Goal: Information Seeking & Learning: Learn about a topic

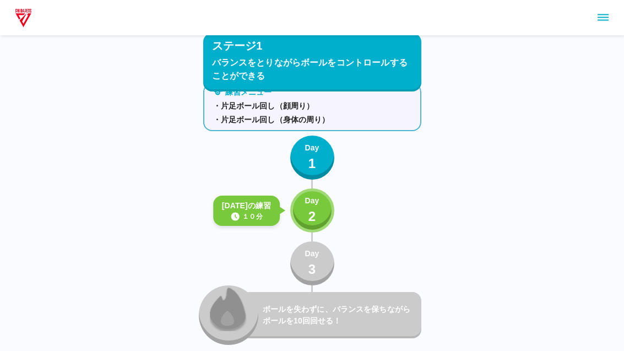
scroll to position [63, 0]
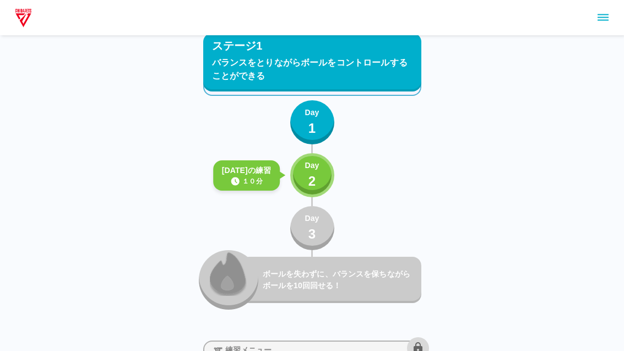
click at [304, 169] on button "Day 2" at bounding box center [312, 175] width 44 height 44
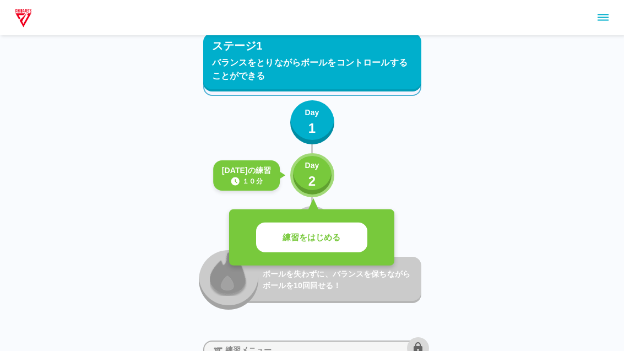
click at [314, 242] on p "練習をはじめる" at bounding box center [312, 237] width 58 height 13
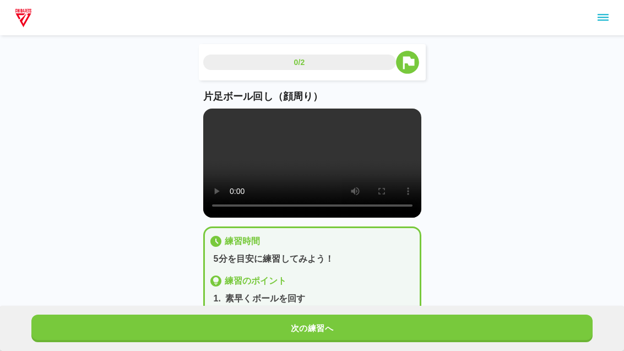
click at [318, 177] on video at bounding box center [312, 163] width 218 height 109
click at [407, 218] on video at bounding box center [312, 163] width 218 height 109
click at [490, 171] on div "0/2 片足ボール回し（顔周り） 練習時間 5分を目安に練習してみよう！ 練習のポイント 1 . 素早くボールを回す 2 . ボディーバランス 3 . アイズ…" at bounding box center [312, 181] width 624 height 362
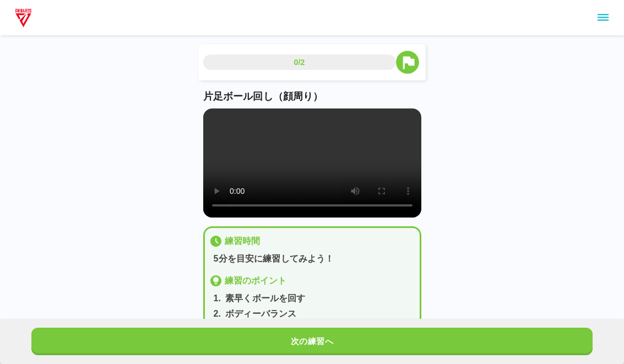
click at [210, 115] on video at bounding box center [312, 163] width 218 height 109
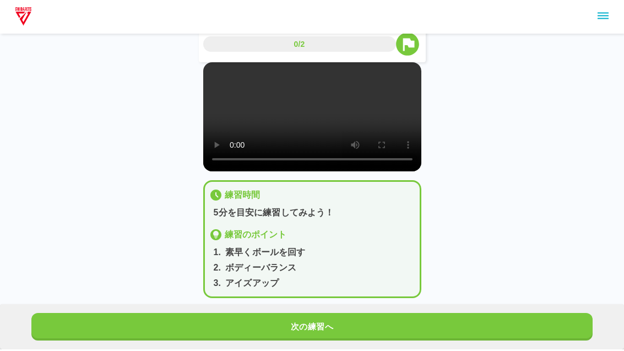
scroll to position [42, 0]
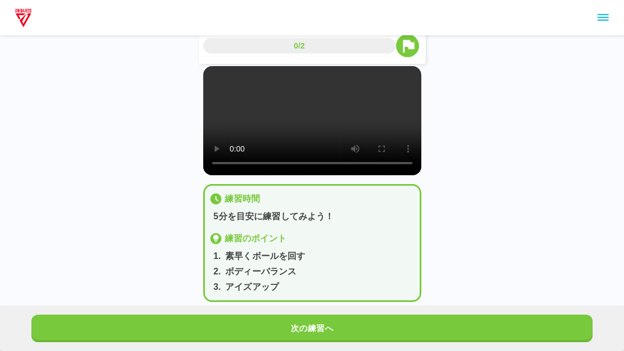
click at [295, 342] on button "次の練習へ" at bounding box center [312, 329] width 562 height 28
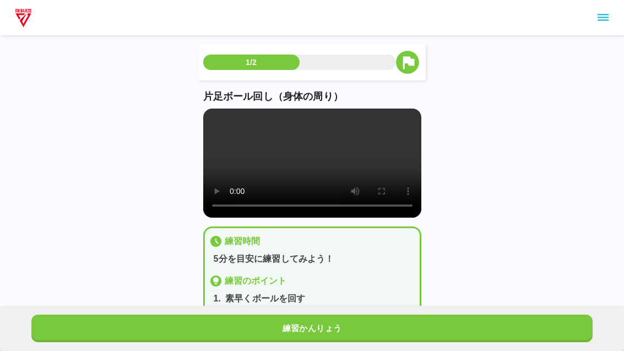
click at [310, 176] on video at bounding box center [312, 163] width 218 height 109
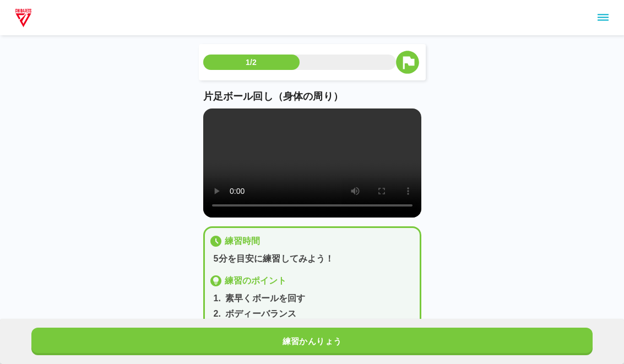
click at [213, 118] on video at bounding box center [312, 163] width 218 height 109
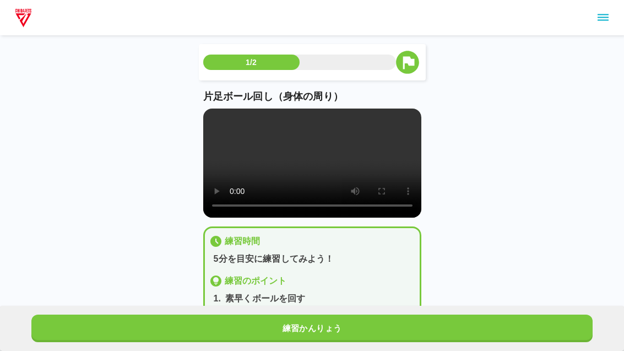
click at [290, 342] on button "練習かんりょう" at bounding box center [312, 329] width 562 height 28
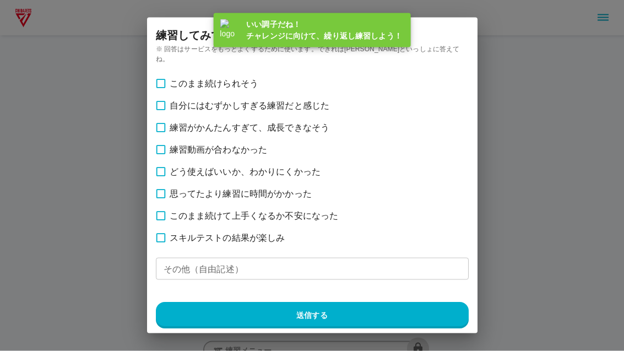
scroll to position [63, 0]
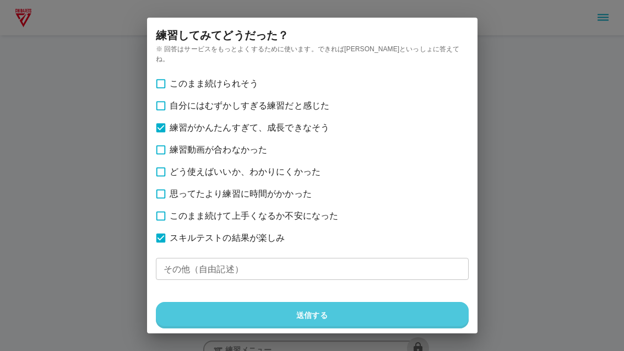
click at [238, 304] on button "送信する" at bounding box center [312, 315] width 313 height 26
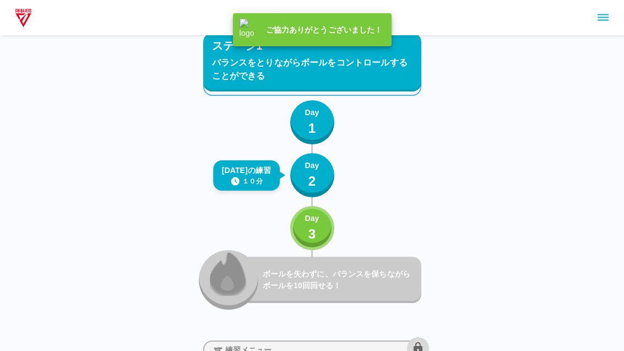
click at [361, 203] on div "練習メニュー ・片足ボール回し（顔周り） ・片足ボール回し（身体の周り） Day 1 [DATE]の練習 １０分 Day 2 Day 3 ボールを失わずに、バ…" at bounding box center [312, 177] width 218 height 266
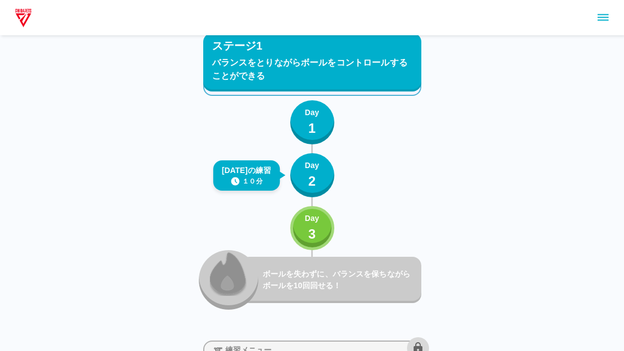
click at [305, 223] on p "Day" at bounding box center [312, 219] width 14 height 12
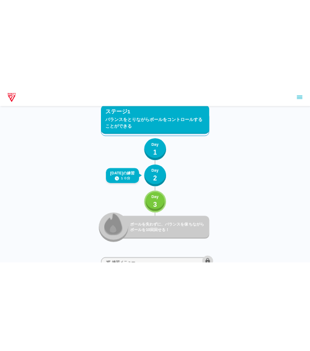
scroll to position [0, 0]
